Goal: Check status: Check status

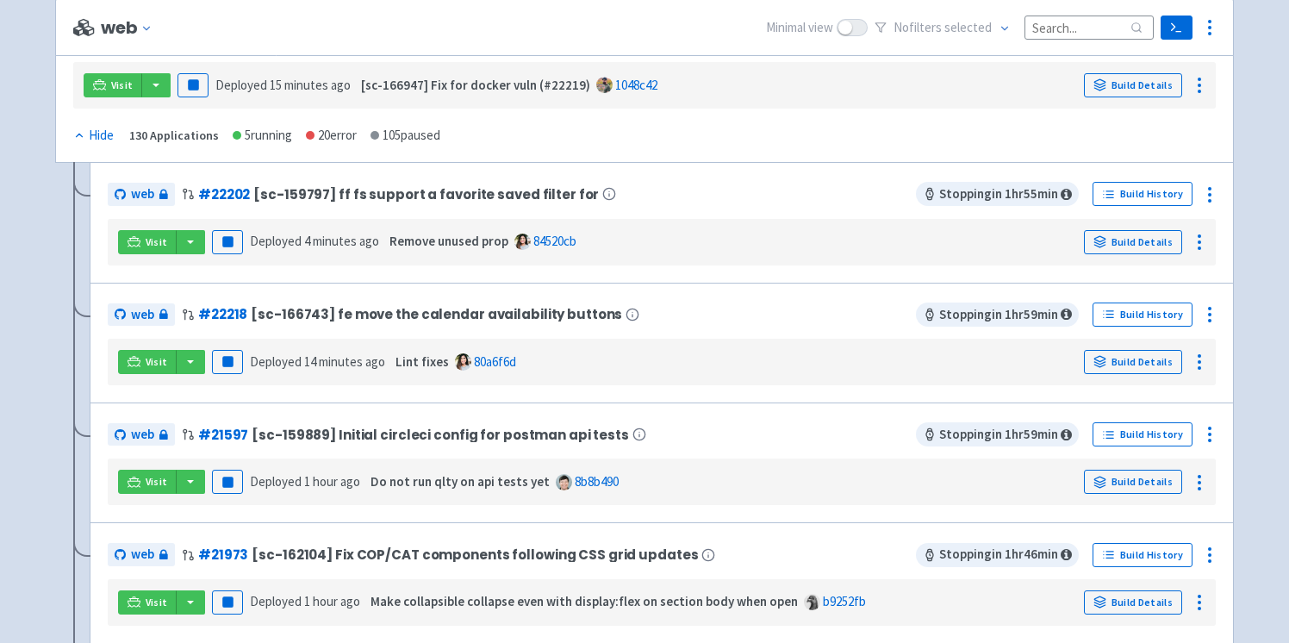
scroll to position [257, 0]
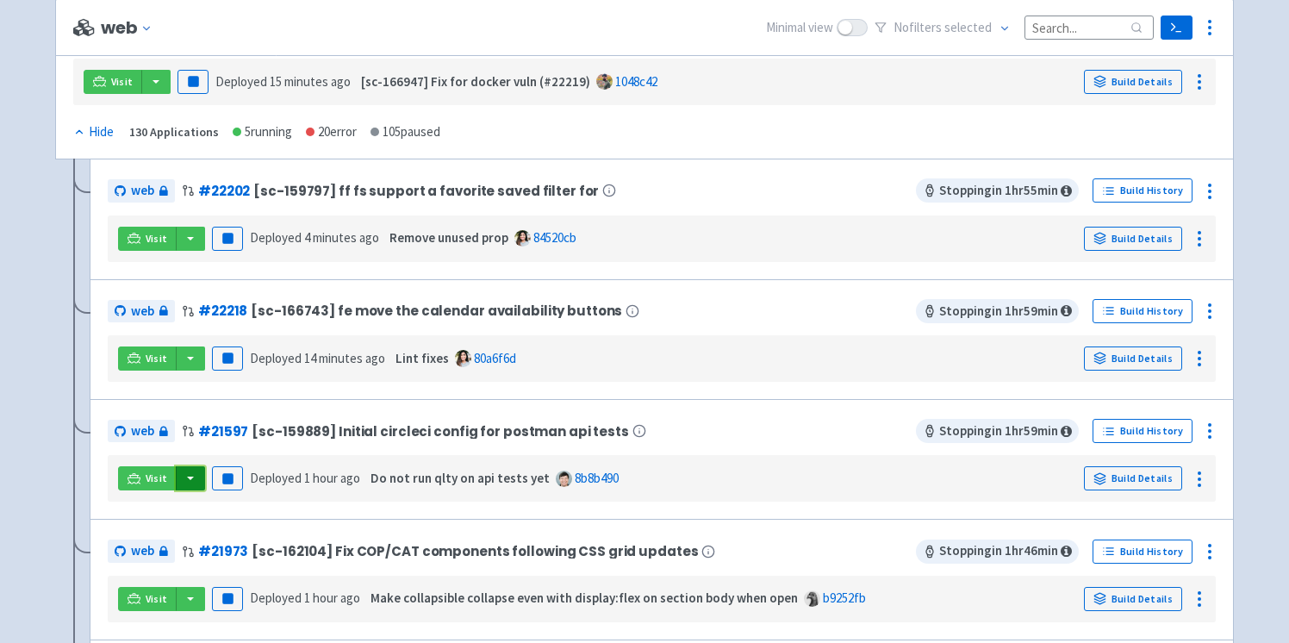
click at [181, 479] on button "button" at bounding box center [190, 478] width 29 height 24
click at [376, 449] on div "web # 21597 [sc-159889] Initial circleci config for postman api tests Stopping …" at bounding box center [662, 459] width 1108 height 84
click at [1145, 473] on link "Build Details" at bounding box center [1133, 478] width 98 height 24
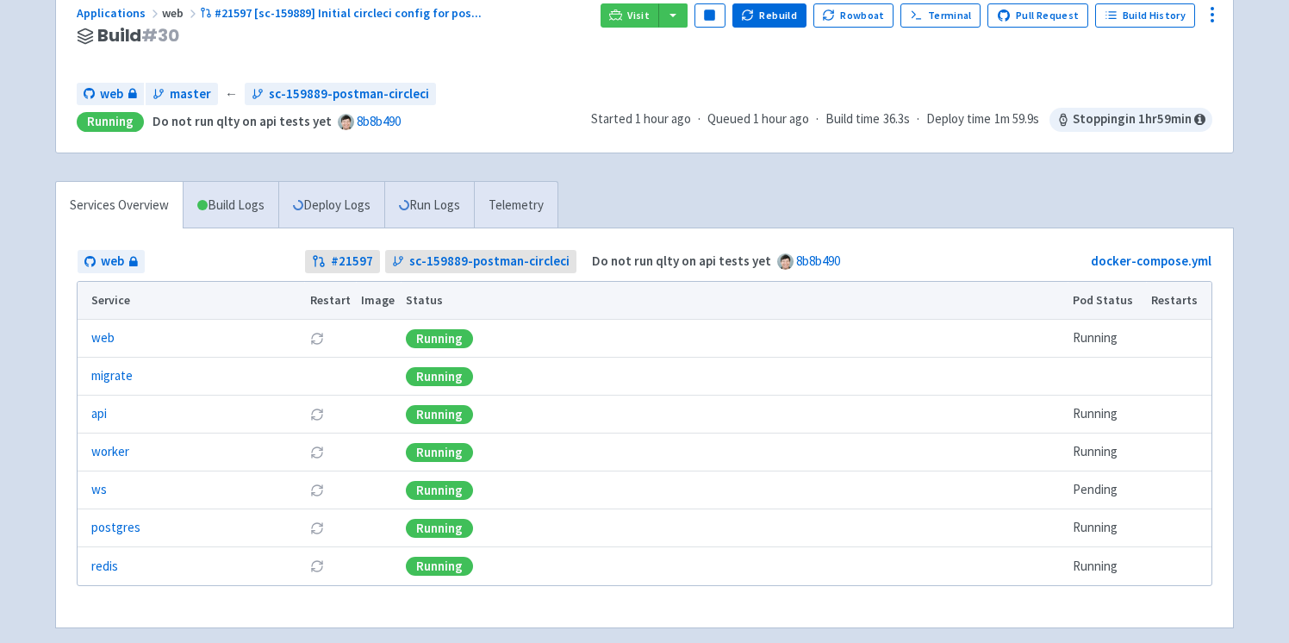
scroll to position [133, 0]
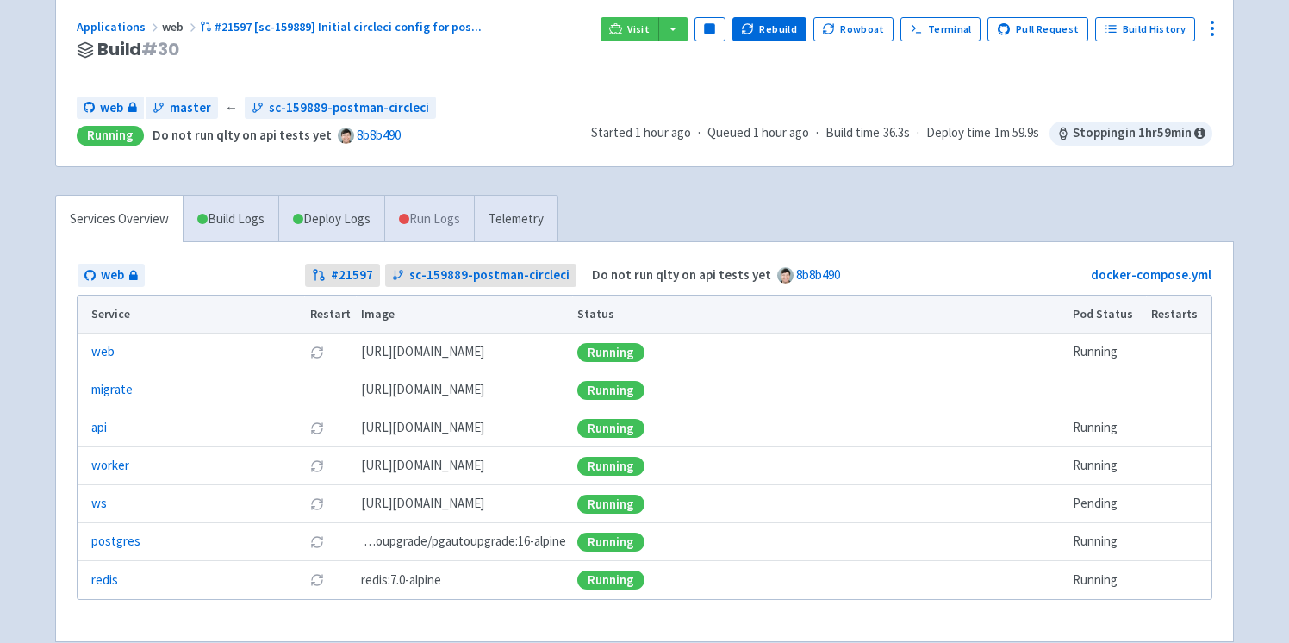
click at [415, 219] on link "Run Logs" at bounding box center [429, 219] width 90 height 47
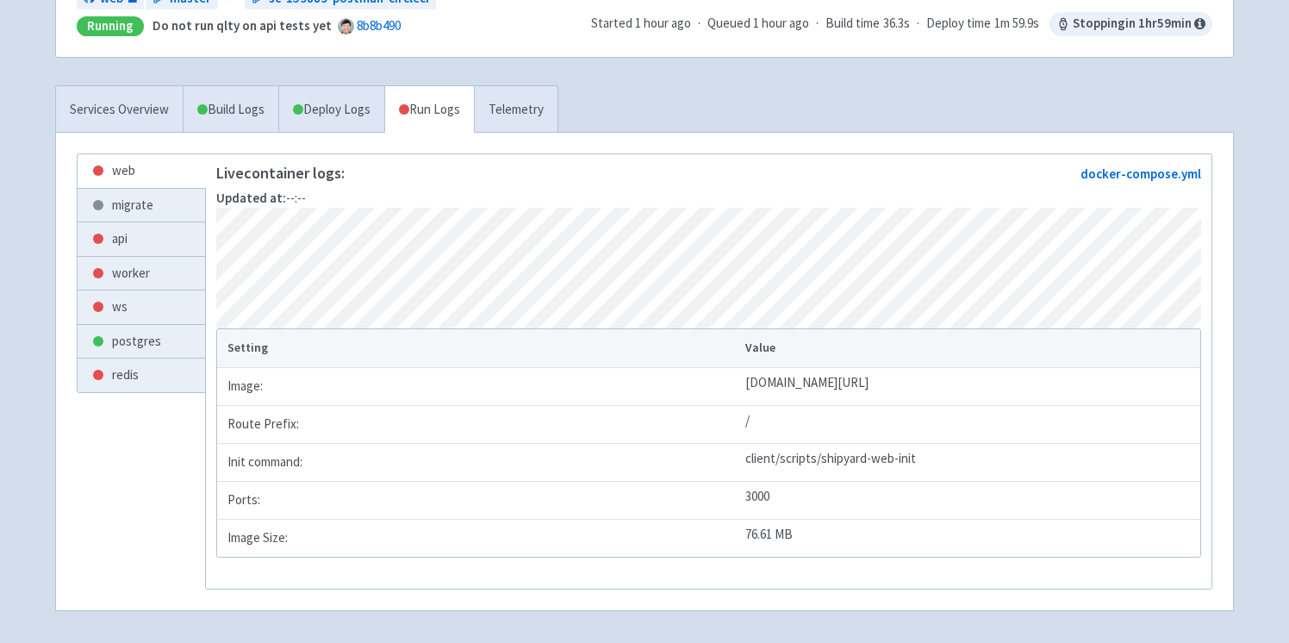
scroll to position [241, 0]
click at [117, 109] on link "Services Overview" at bounding box center [119, 110] width 127 height 47
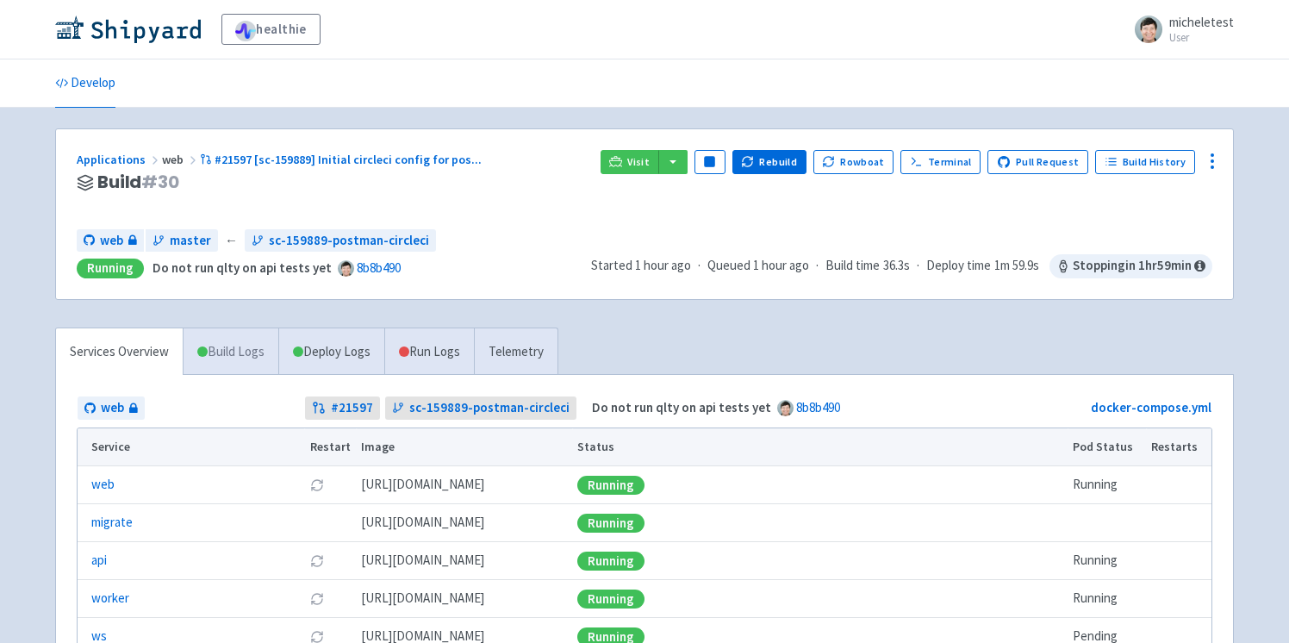
click at [242, 361] on link "Build Logs" at bounding box center [230, 351] width 95 height 47
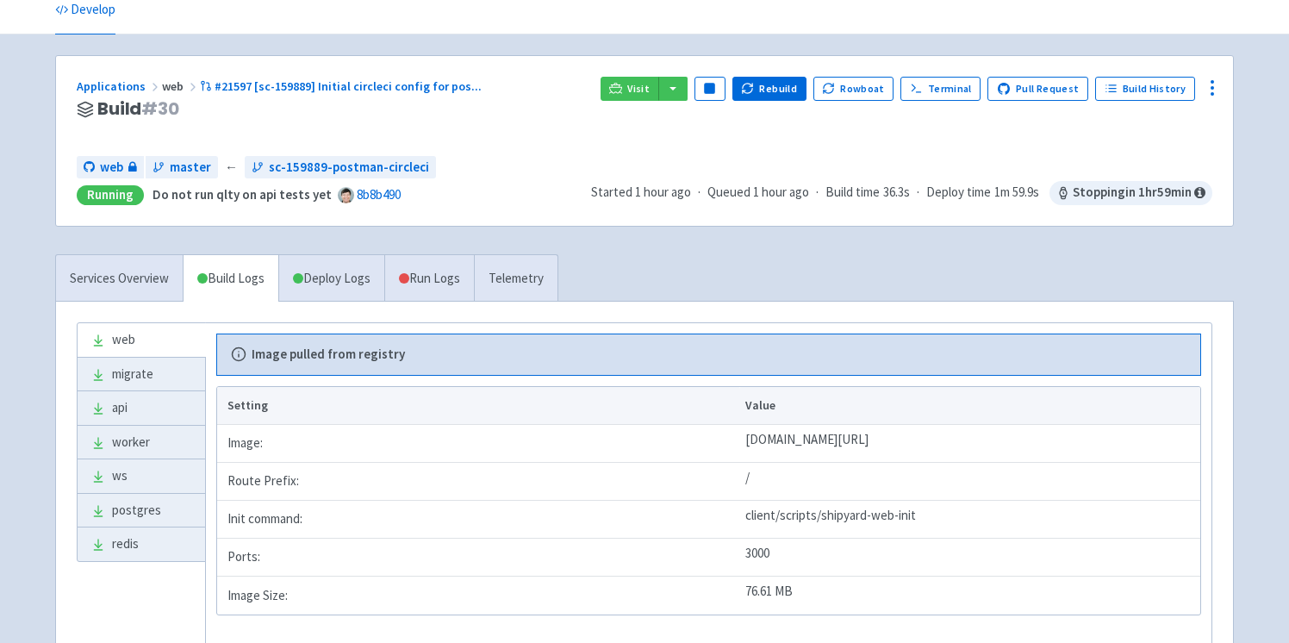
scroll to position [72, 0]
click at [330, 275] on link "Deploy Logs" at bounding box center [331, 279] width 106 height 47
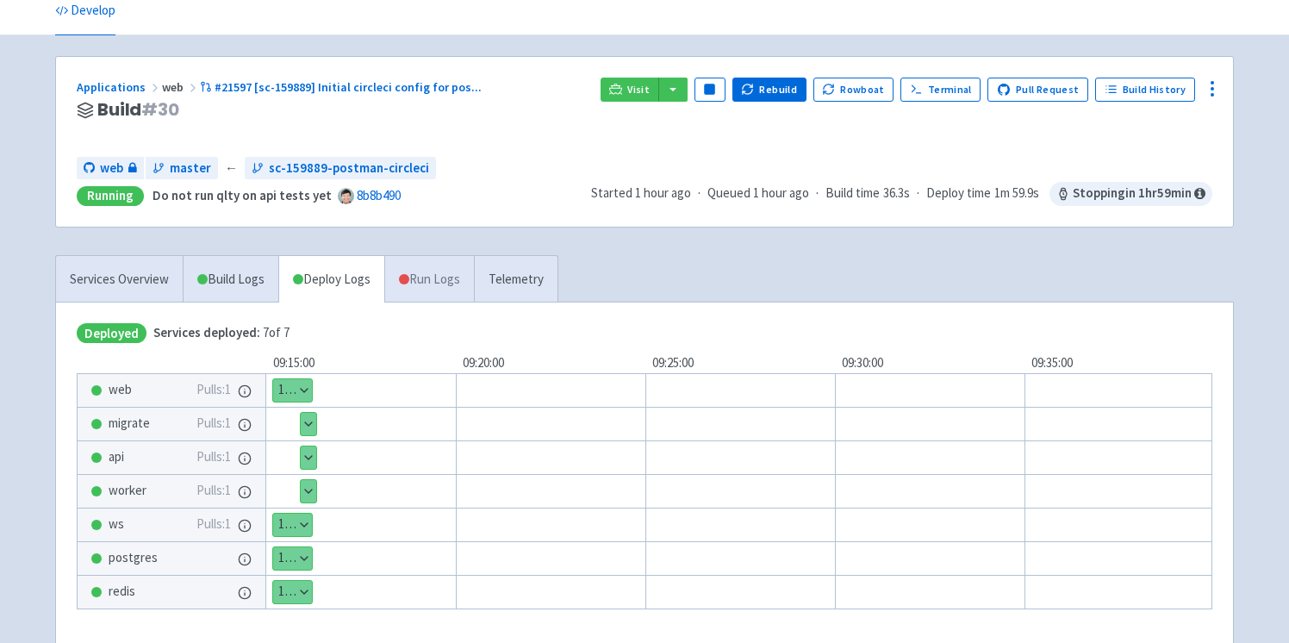
click at [415, 270] on link "Run Logs" at bounding box center [429, 279] width 90 height 47
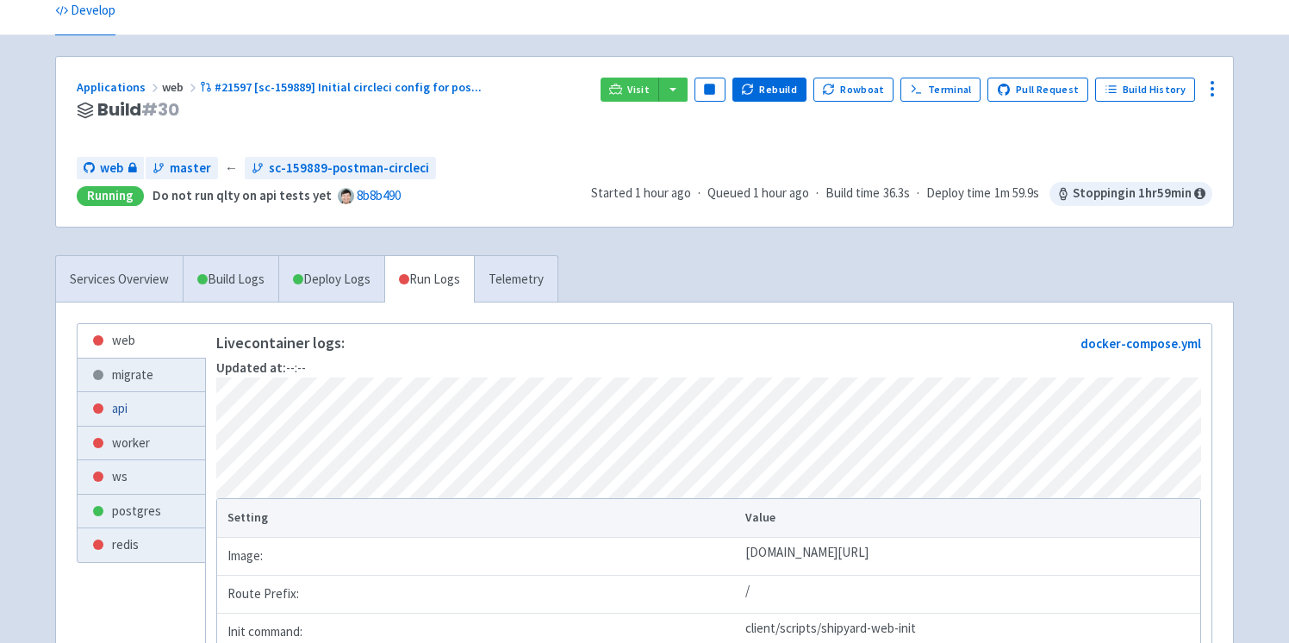
click at [134, 398] on link "api" at bounding box center [141, 409] width 127 height 34
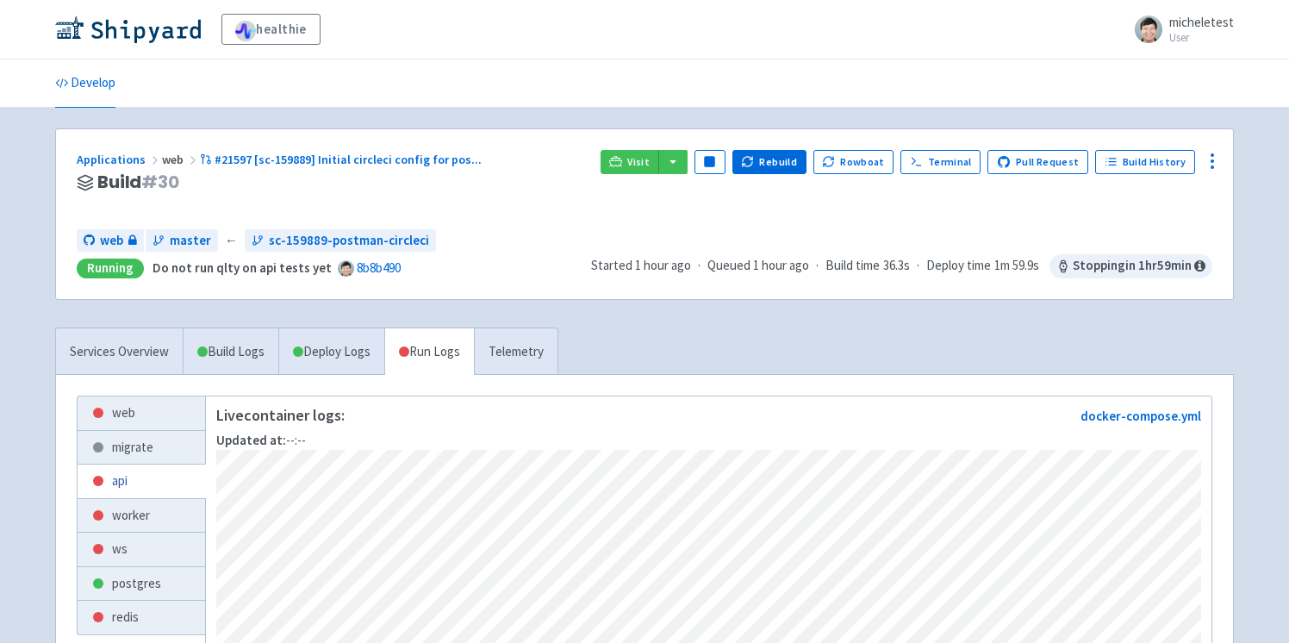
scroll to position [40, 0]
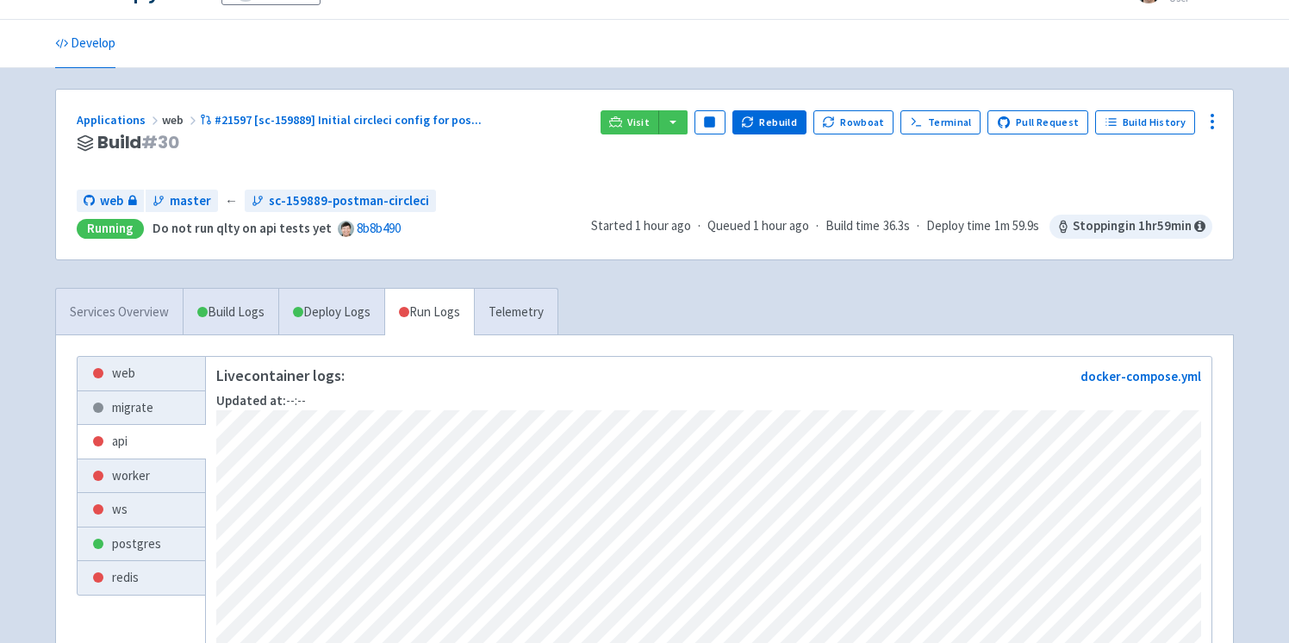
click at [124, 317] on link "Services Overview" at bounding box center [119, 312] width 127 height 47
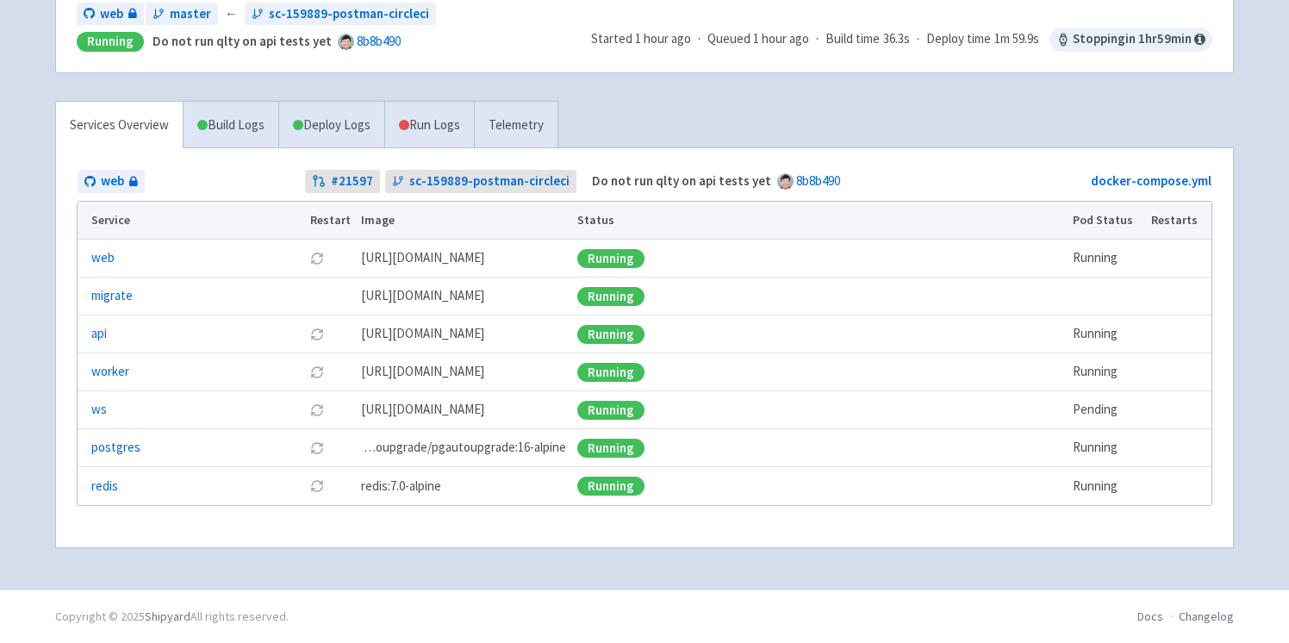
scroll to position [172, 0]
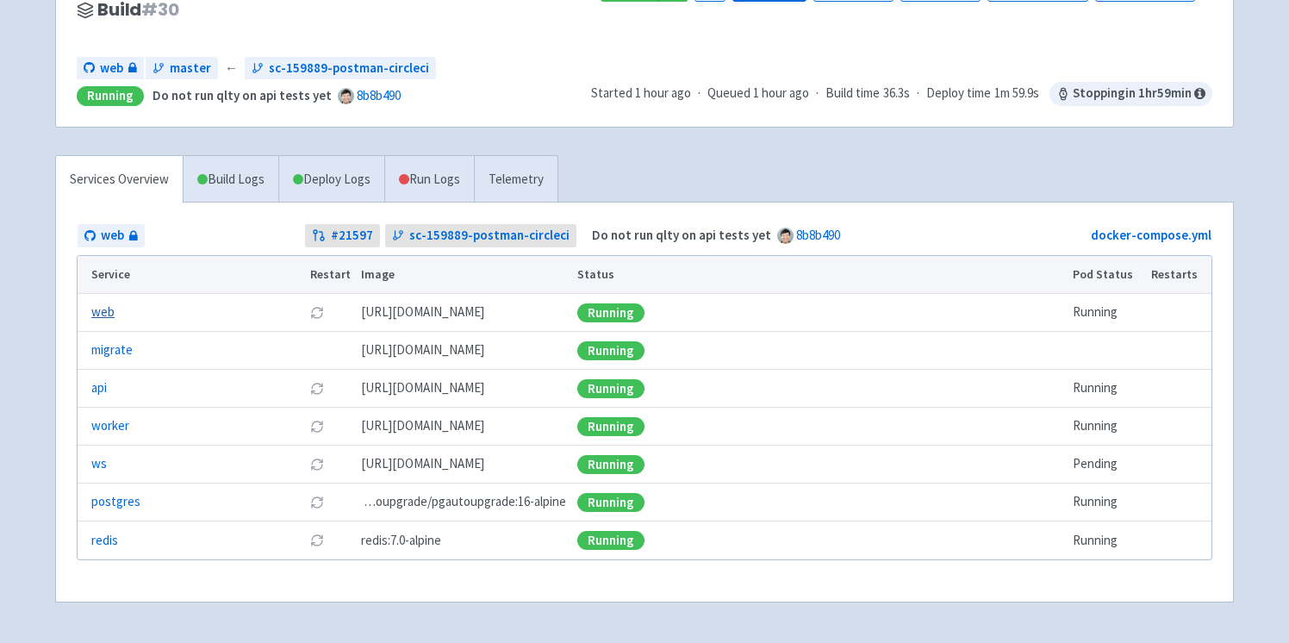
click at [112, 307] on link "web" at bounding box center [102, 312] width 23 height 20
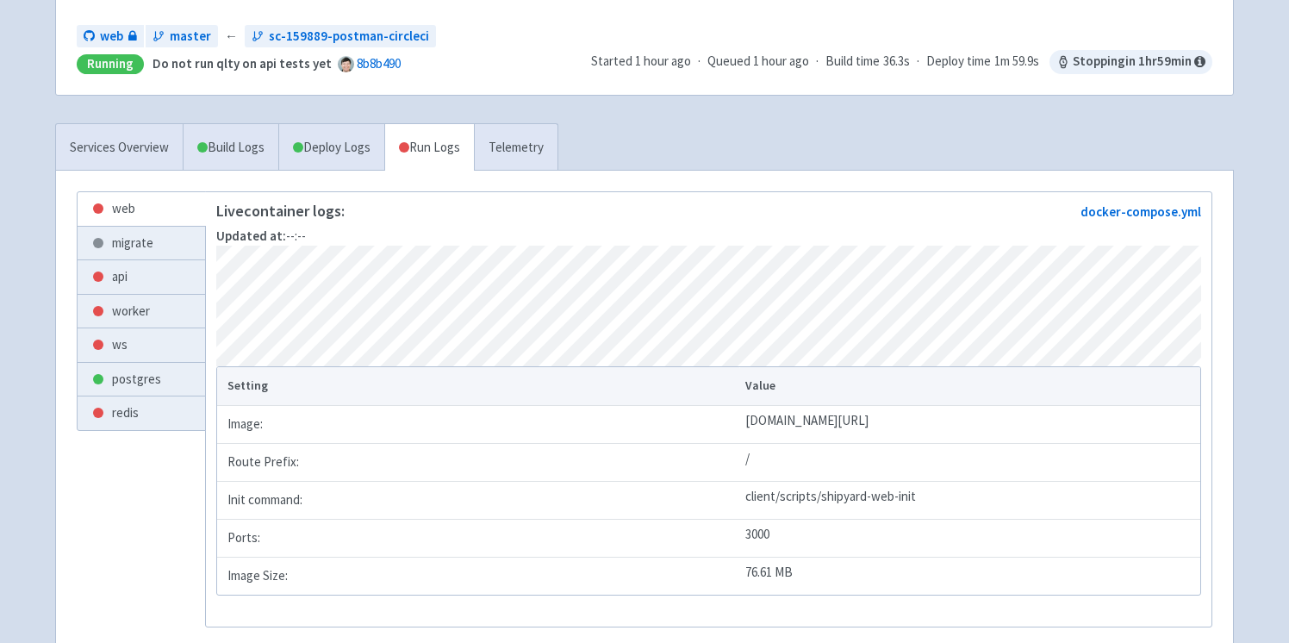
scroll to position [195, 0]
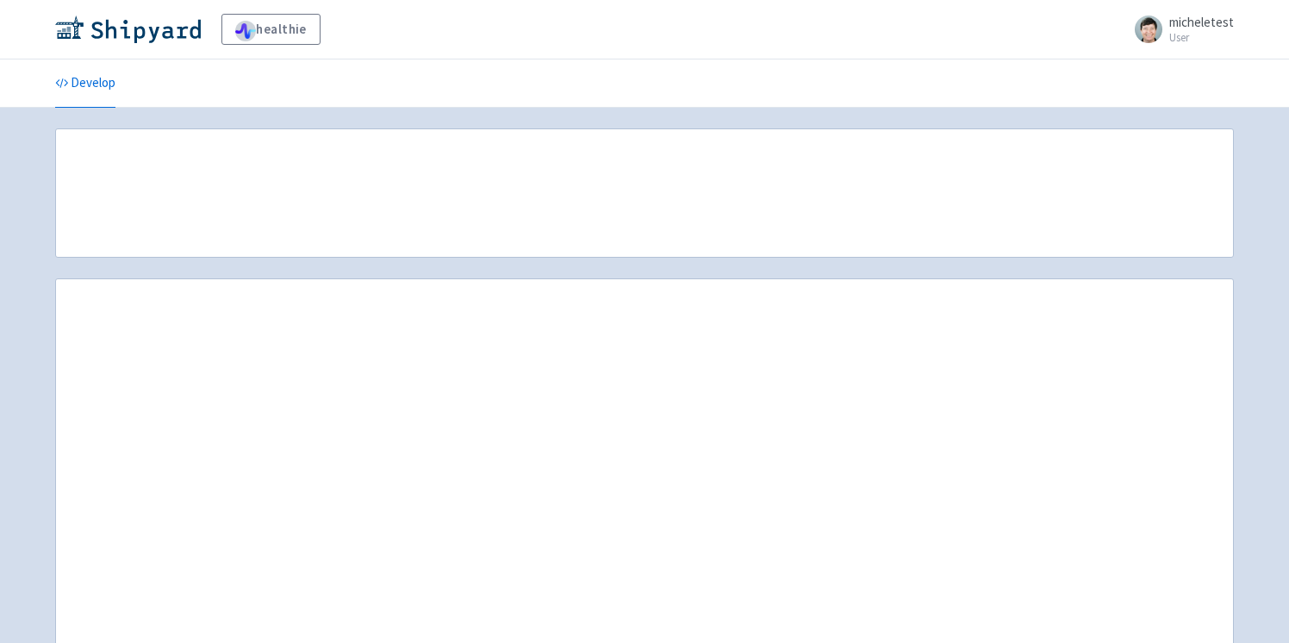
scroll to position [171, 0]
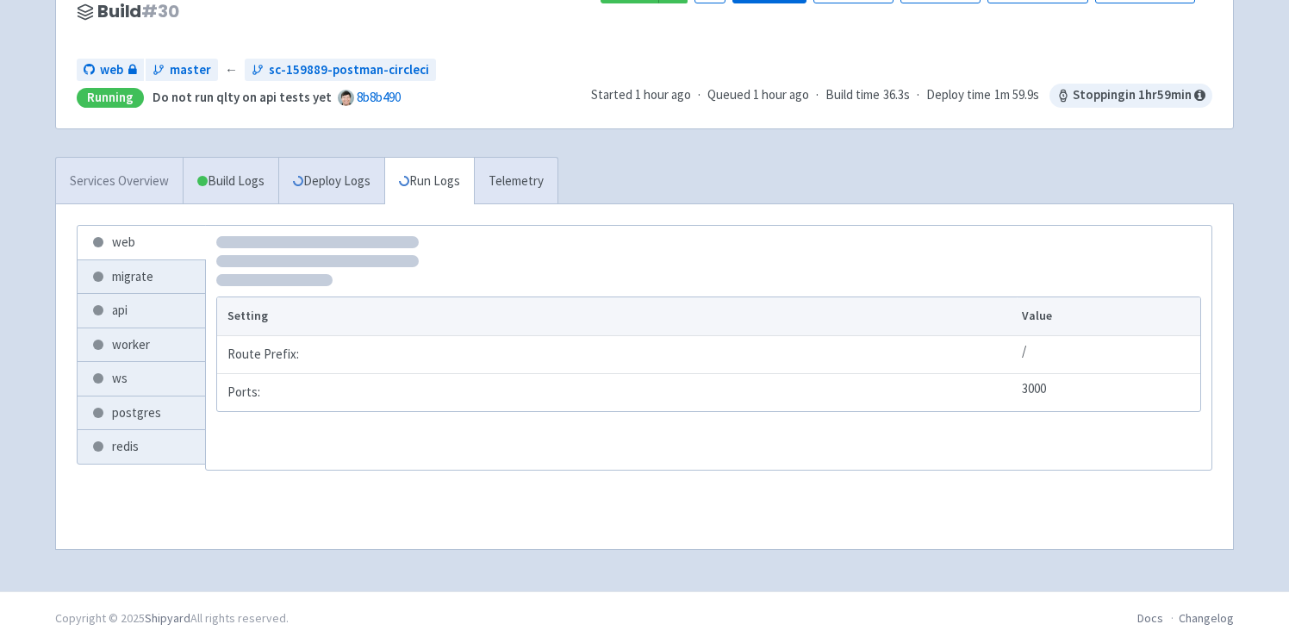
click at [124, 171] on link "Services Overview" at bounding box center [119, 181] width 127 height 47
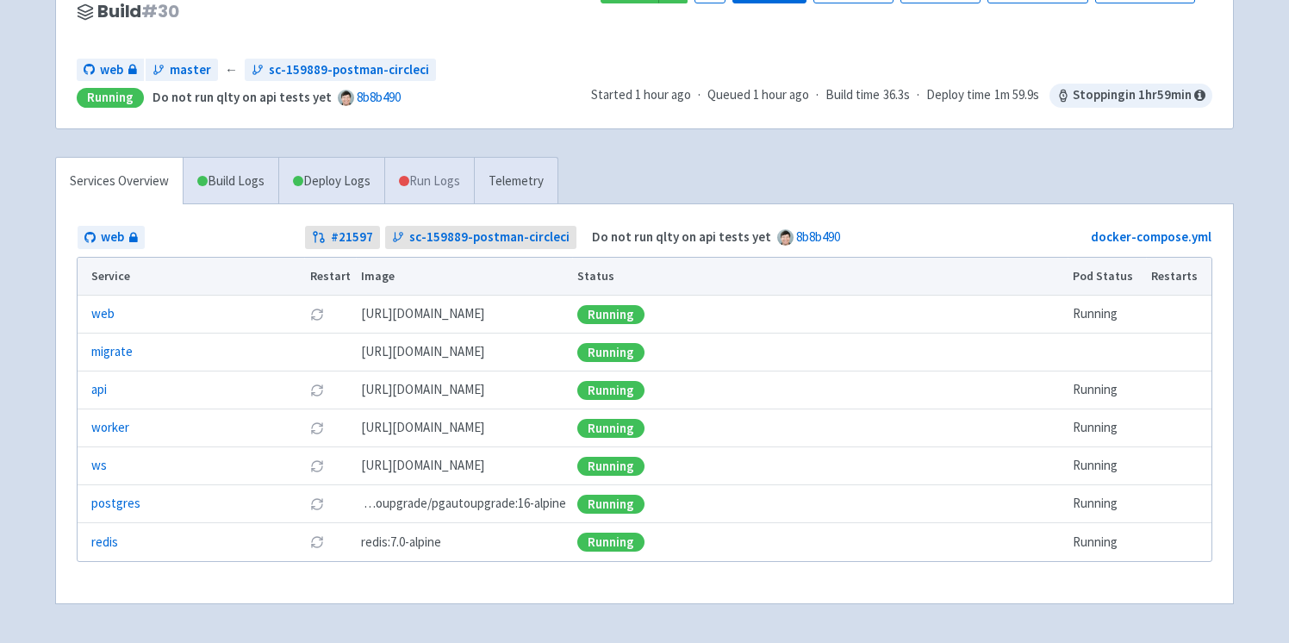
click at [425, 189] on link "Run Logs" at bounding box center [429, 181] width 90 height 47
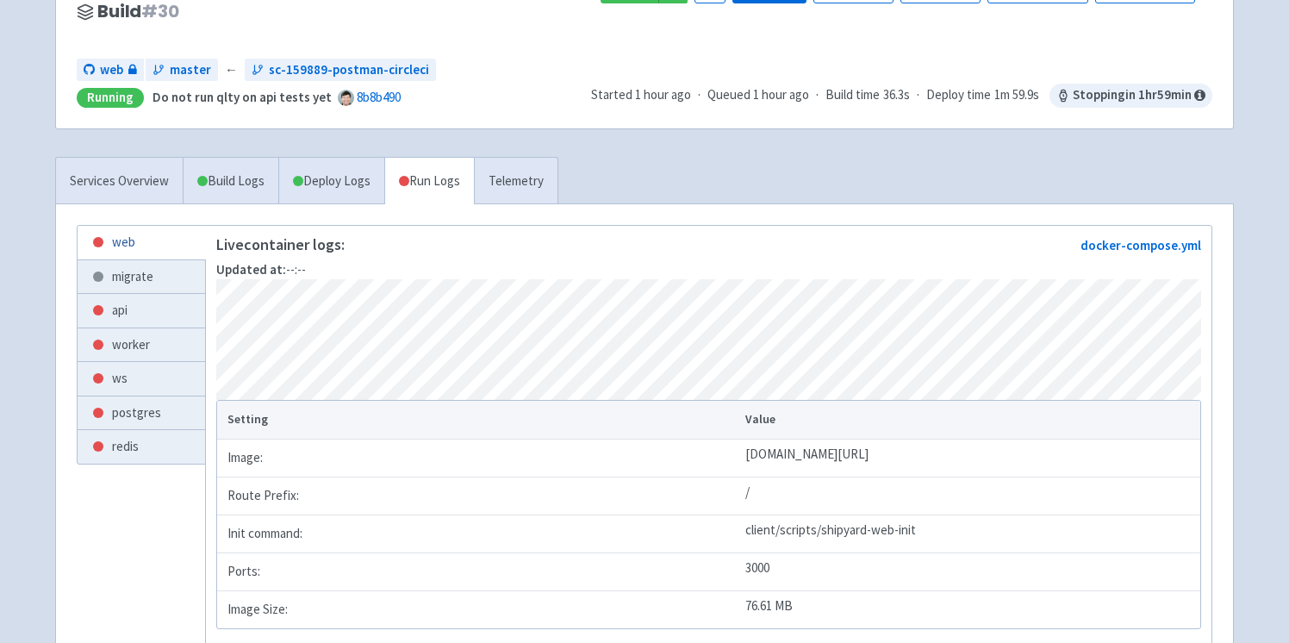
click at [112, 239] on link "web" at bounding box center [141, 243] width 127 height 34
click at [137, 347] on link "worker" at bounding box center [141, 345] width 127 height 34
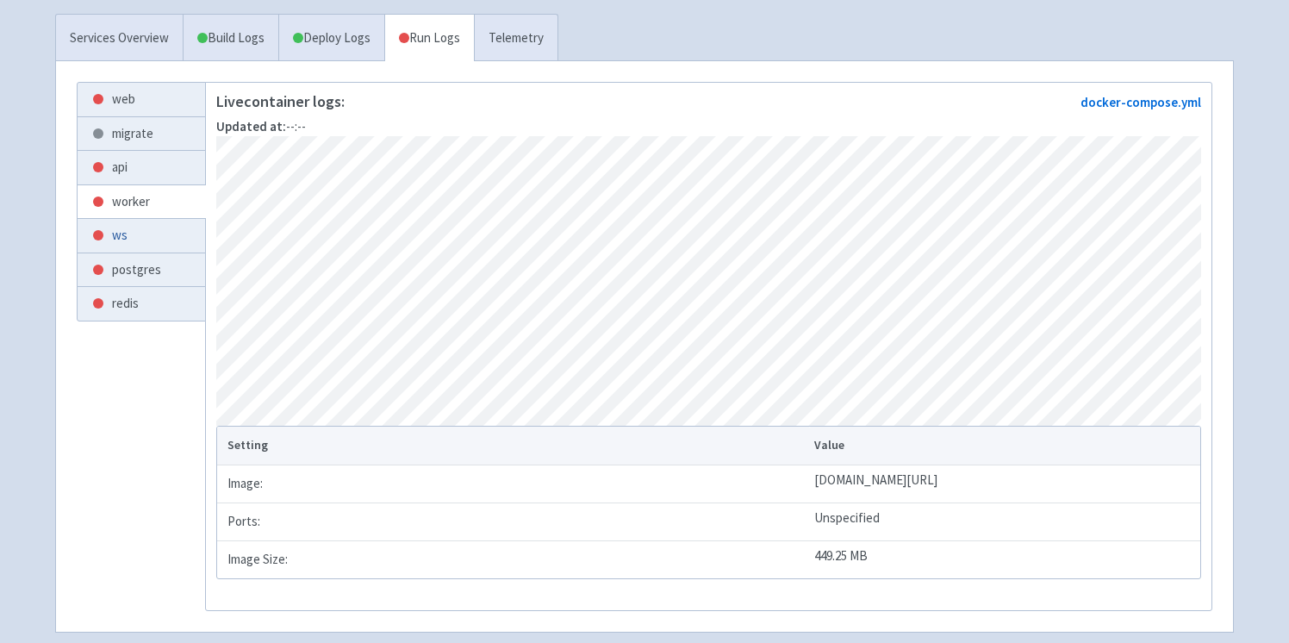
scroll to position [312, 0]
click at [333, 46] on link "Deploy Logs" at bounding box center [331, 39] width 106 height 47
